Goal: Information Seeking & Learning: Learn about a topic

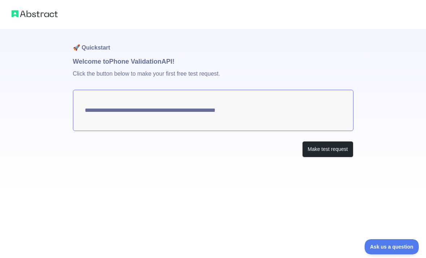
click at [90, 112] on textarea "**********" at bounding box center [213, 110] width 281 height 41
click at [335, 151] on button "Make test request" at bounding box center [327, 149] width 51 height 16
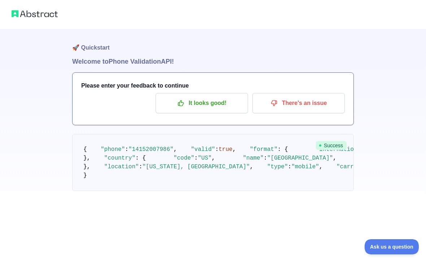
scroll to position [16, 0]
click at [226, 97] on p "It looks good!" at bounding box center [202, 103] width 82 height 12
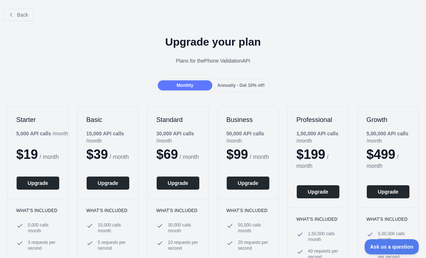
click at [234, 85] on span "Annually - Get 10% off!" at bounding box center [241, 85] width 47 height 5
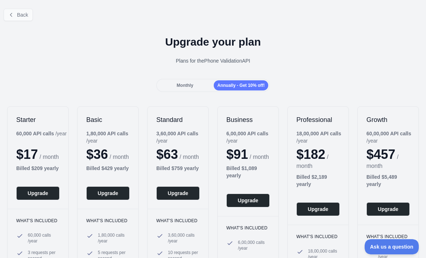
click at [31, 17] on button "Back" at bounding box center [18, 15] width 29 height 12
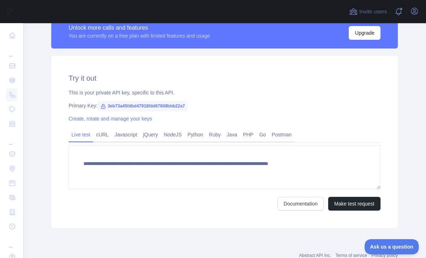
scroll to position [216, 0]
click at [256, 128] on link "PHP" at bounding box center [248, 134] width 16 height 12
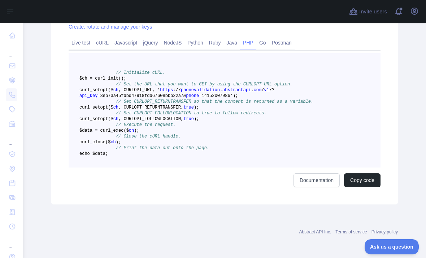
scroll to position [314, 0]
click at [359, 187] on button "Copy code" at bounding box center [362, 180] width 37 height 14
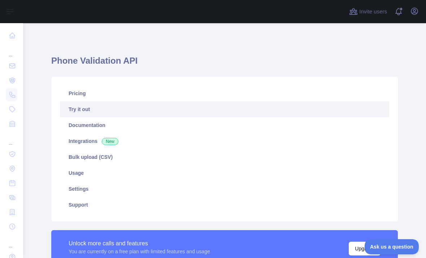
scroll to position [0, 0]
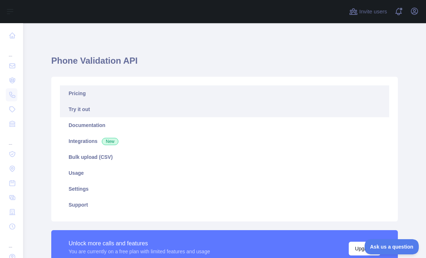
click at [102, 85] on link "Pricing" at bounding box center [225, 93] width 330 height 16
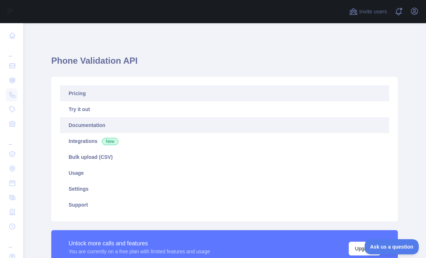
click at [106, 117] on link "Documentation" at bounding box center [225, 125] width 330 height 16
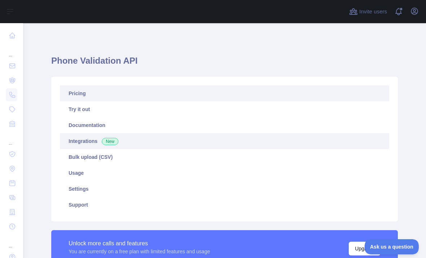
click at [136, 133] on link "Integrations New" at bounding box center [225, 141] width 330 height 16
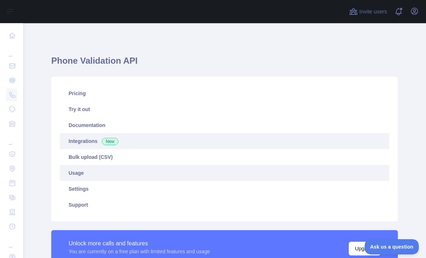
click at [118, 165] on link "Usage" at bounding box center [225, 173] width 330 height 16
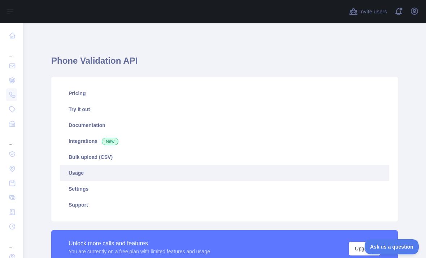
scroll to position [258, 403]
click at [122, 165] on link "Usage" at bounding box center [225, 173] width 330 height 16
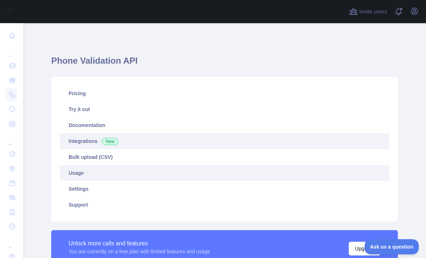
click at [175, 133] on link "Integrations New" at bounding box center [225, 141] width 330 height 16
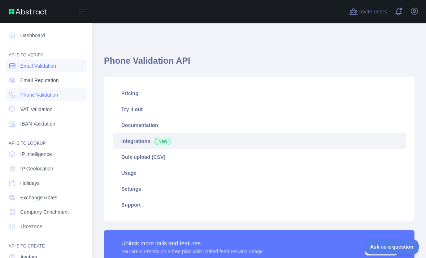
click at [13, 59] on link "Email Validation" at bounding box center [46, 65] width 81 height 13
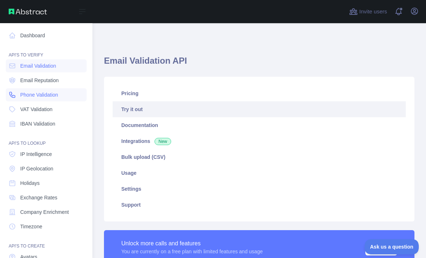
click at [68, 88] on link "Phone Validation" at bounding box center [46, 94] width 81 height 13
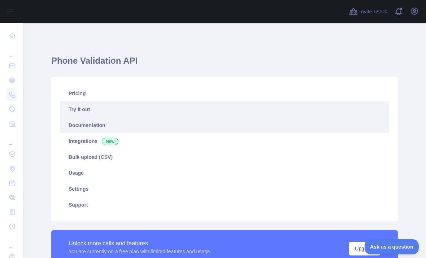
click at [169, 117] on link "Documentation" at bounding box center [225, 125] width 330 height 16
